Goal: Task Accomplishment & Management: Use online tool/utility

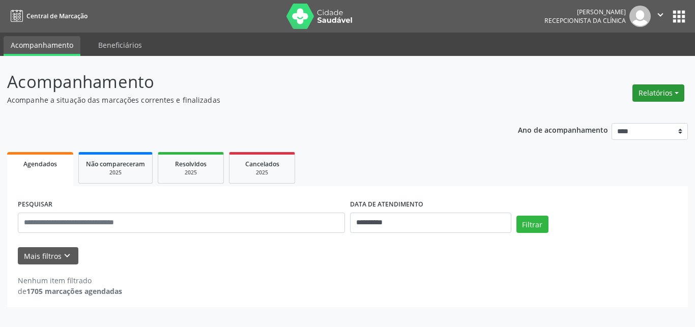
click at [651, 97] on button "Relatórios" at bounding box center [659, 93] width 52 height 17
click at [608, 116] on link "Agendamentos" at bounding box center [630, 115] width 109 height 14
select select "*"
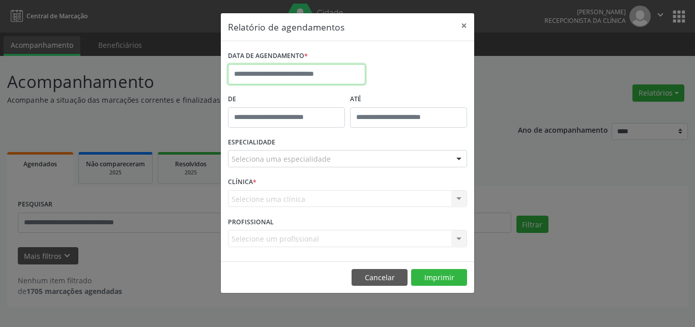
click at [264, 71] on input "text" at bounding box center [296, 74] width 137 height 20
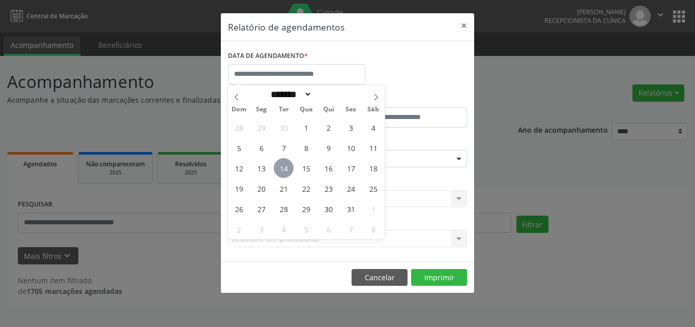
click at [290, 166] on span "14" at bounding box center [284, 168] width 20 height 20
type input "**********"
click at [284, 165] on span "14" at bounding box center [284, 168] width 20 height 20
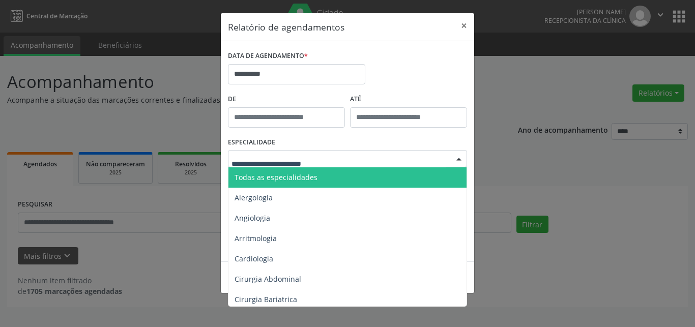
click at [282, 174] on span "Todas as especialidades" at bounding box center [276, 178] width 83 height 10
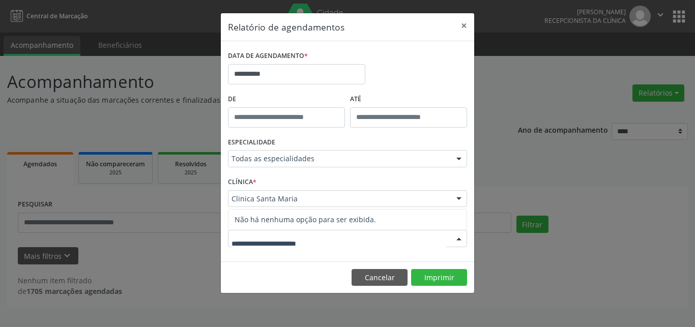
click at [261, 244] on input "text" at bounding box center [339, 244] width 215 height 20
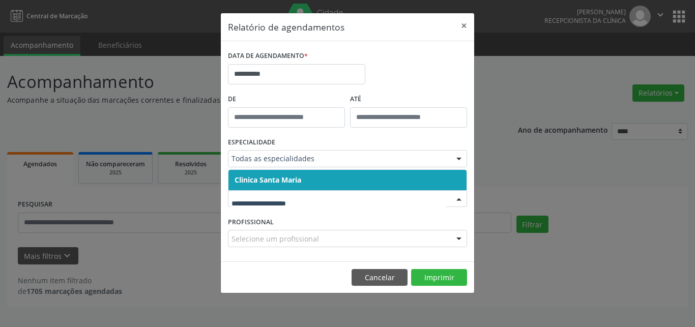
click at [290, 174] on span "Clinica Santa Maria" at bounding box center [348, 180] width 238 height 20
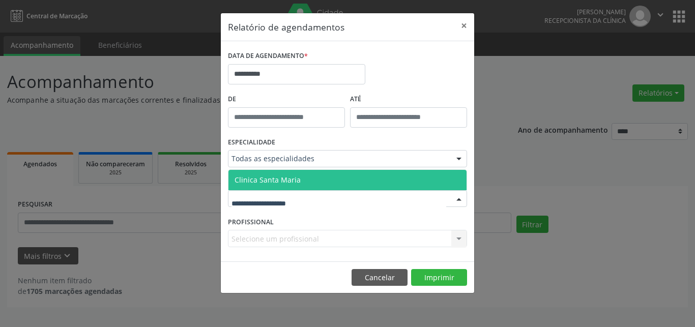
click at [274, 177] on span "Clinica Santa Maria" at bounding box center [268, 180] width 66 height 10
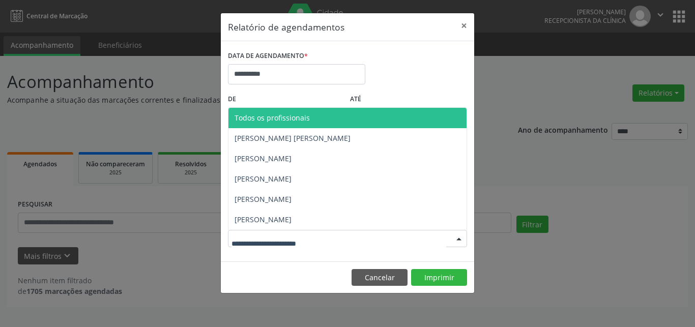
click at [289, 120] on span "Todos os profissionais" at bounding box center [272, 118] width 75 height 10
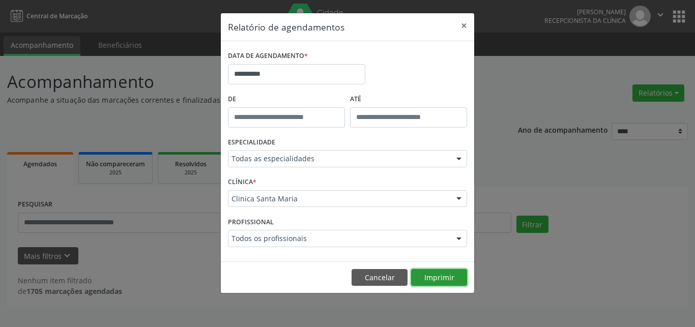
click at [450, 281] on button "Imprimir" at bounding box center [439, 277] width 56 height 17
click at [465, 23] on button "×" at bounding box center [464, 25] width 20 height 25
